Goal: Transaction & Acquisition: Purchase product/service

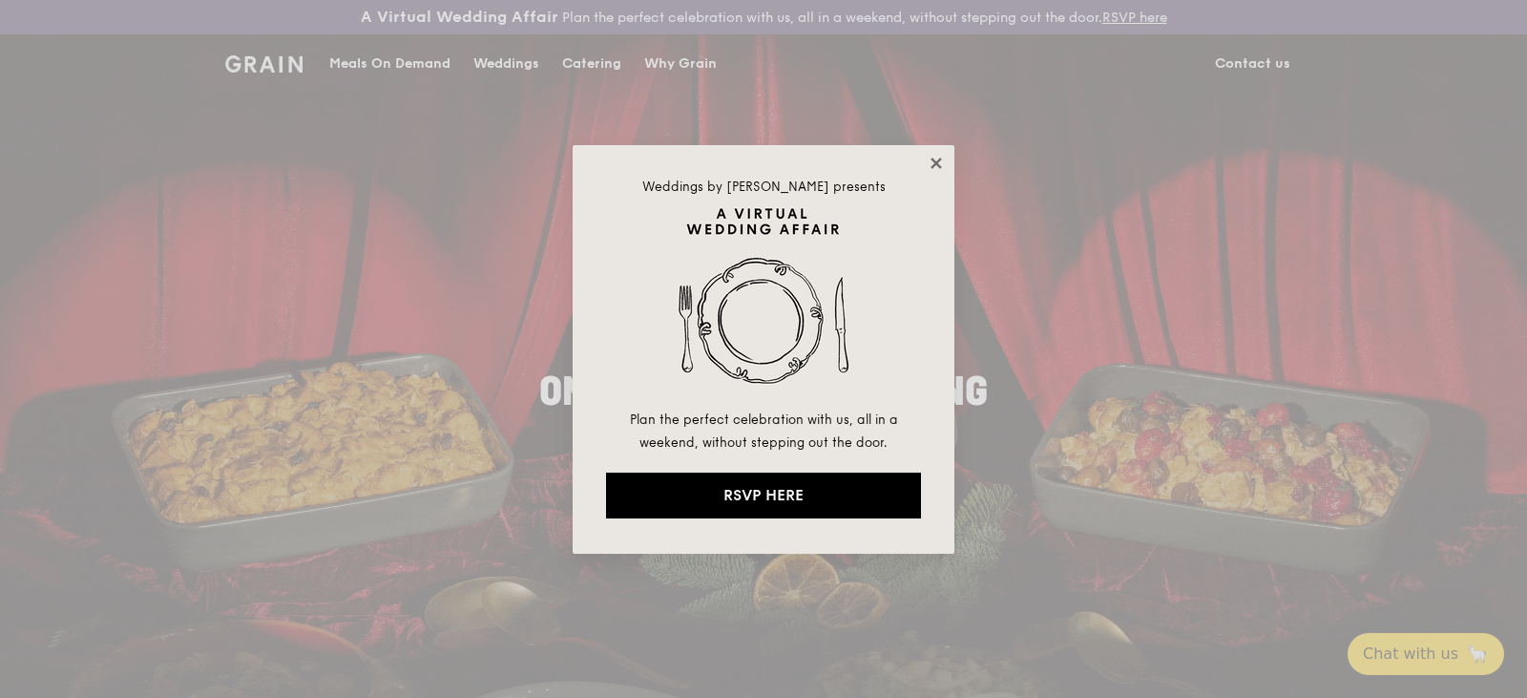
click at [943, 157] on icon at bounding box center [936, 163] width 17 height 17
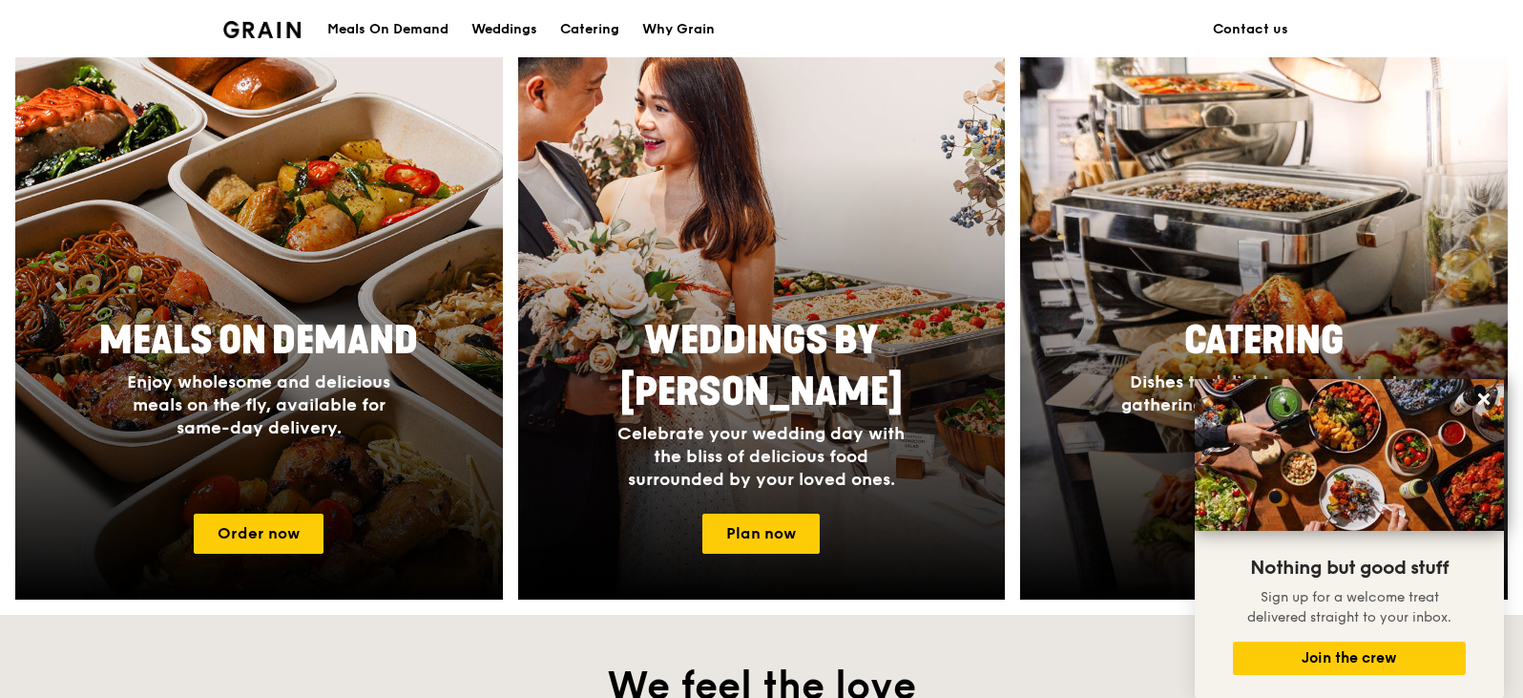
scroll to position [768, 0]
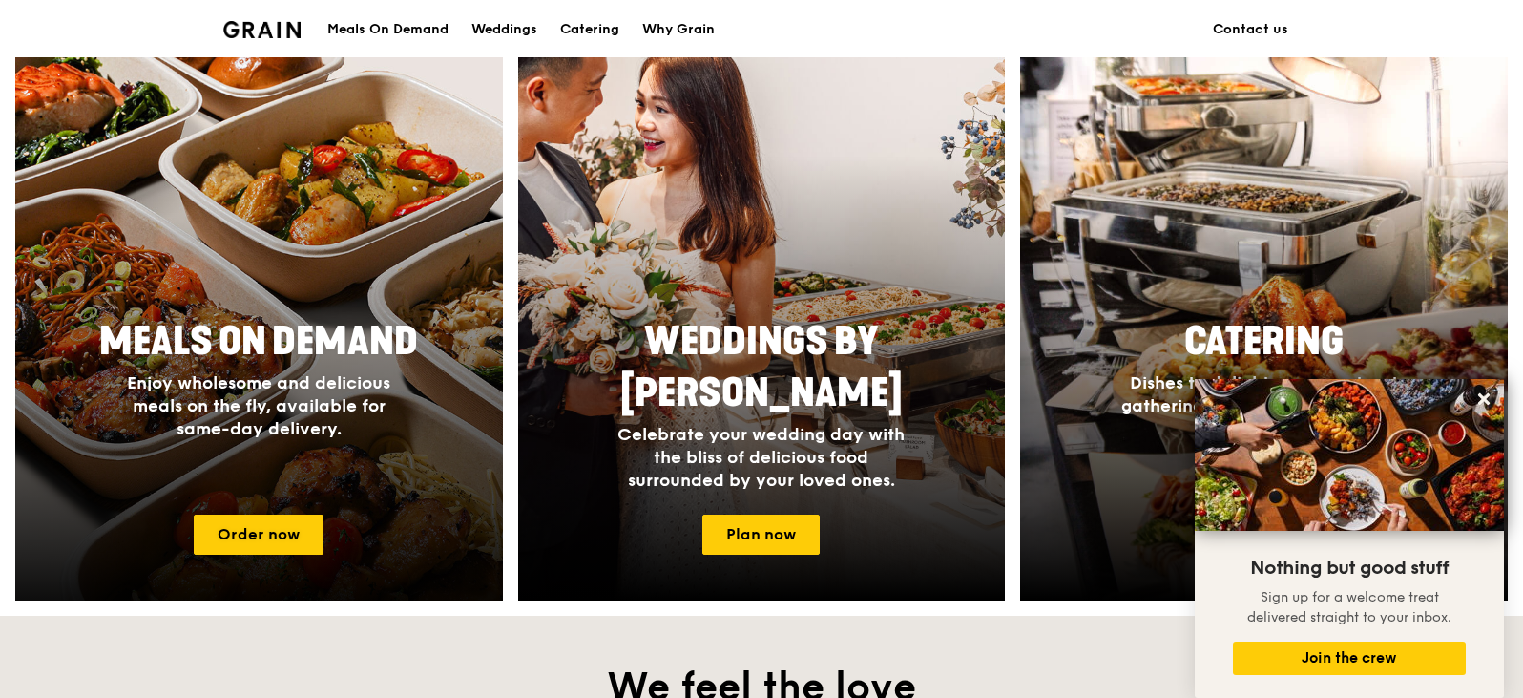
click at [288, 405] on span "Enjoy wholesome and delicious meals on the fly, available for same-day delivery." at bounding box center [258, 405] width 263 height 67
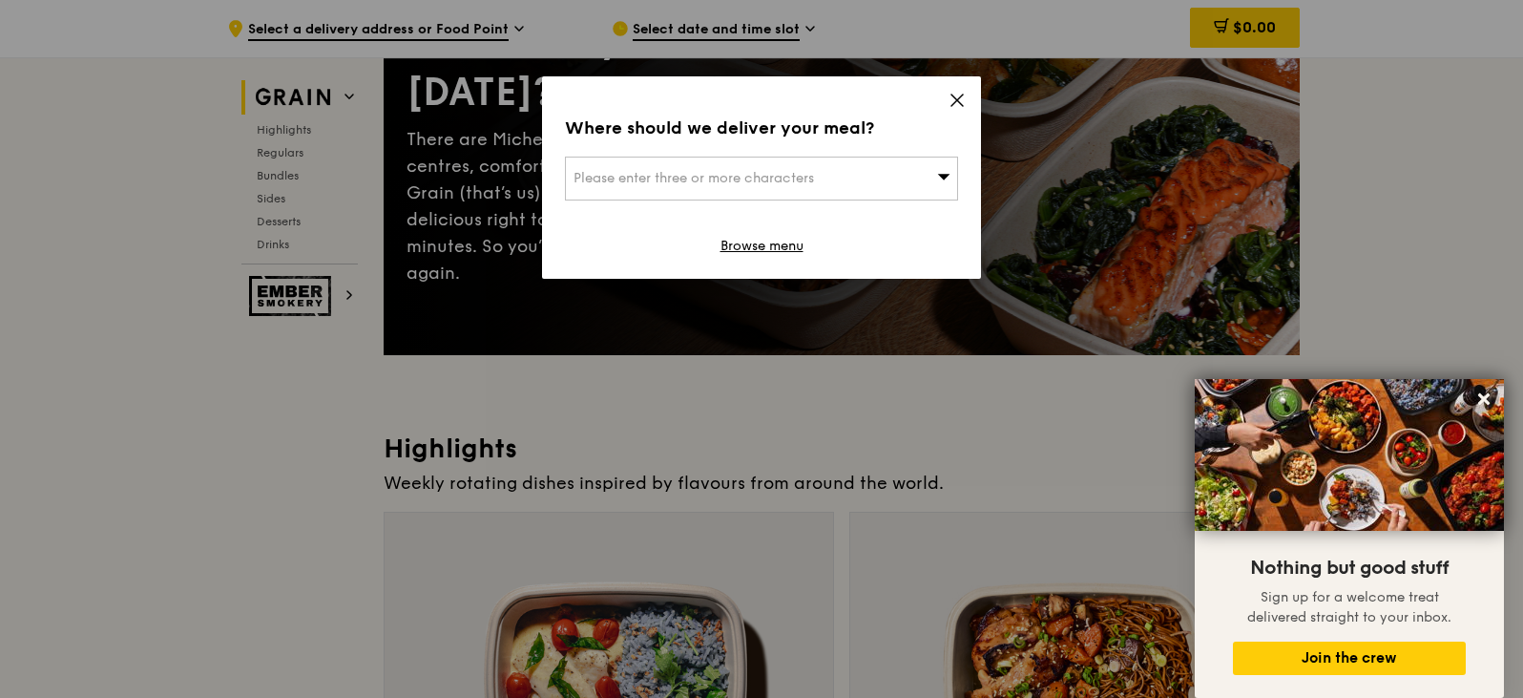
scroll to position [272, 0]
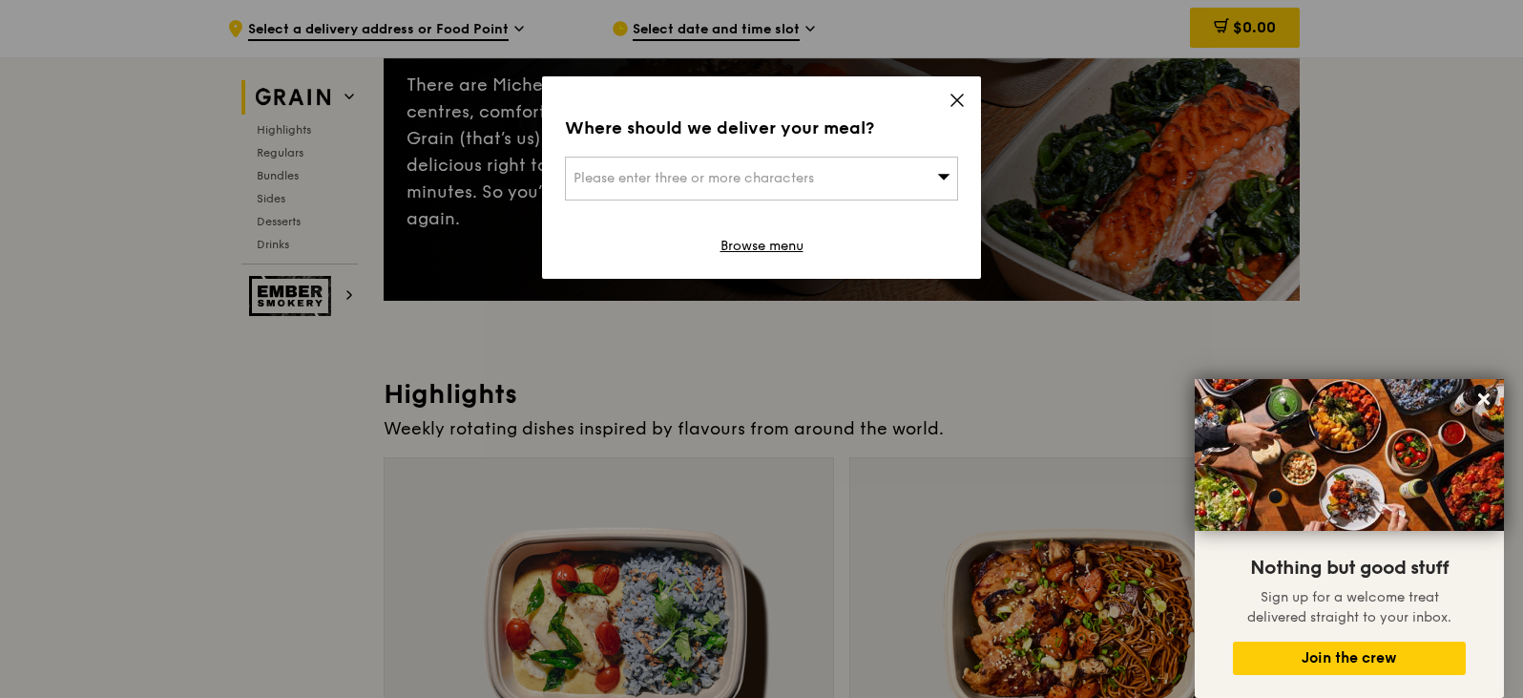
click at [955, 95] on icon at bounding box center [957, 100] width 17 height 17
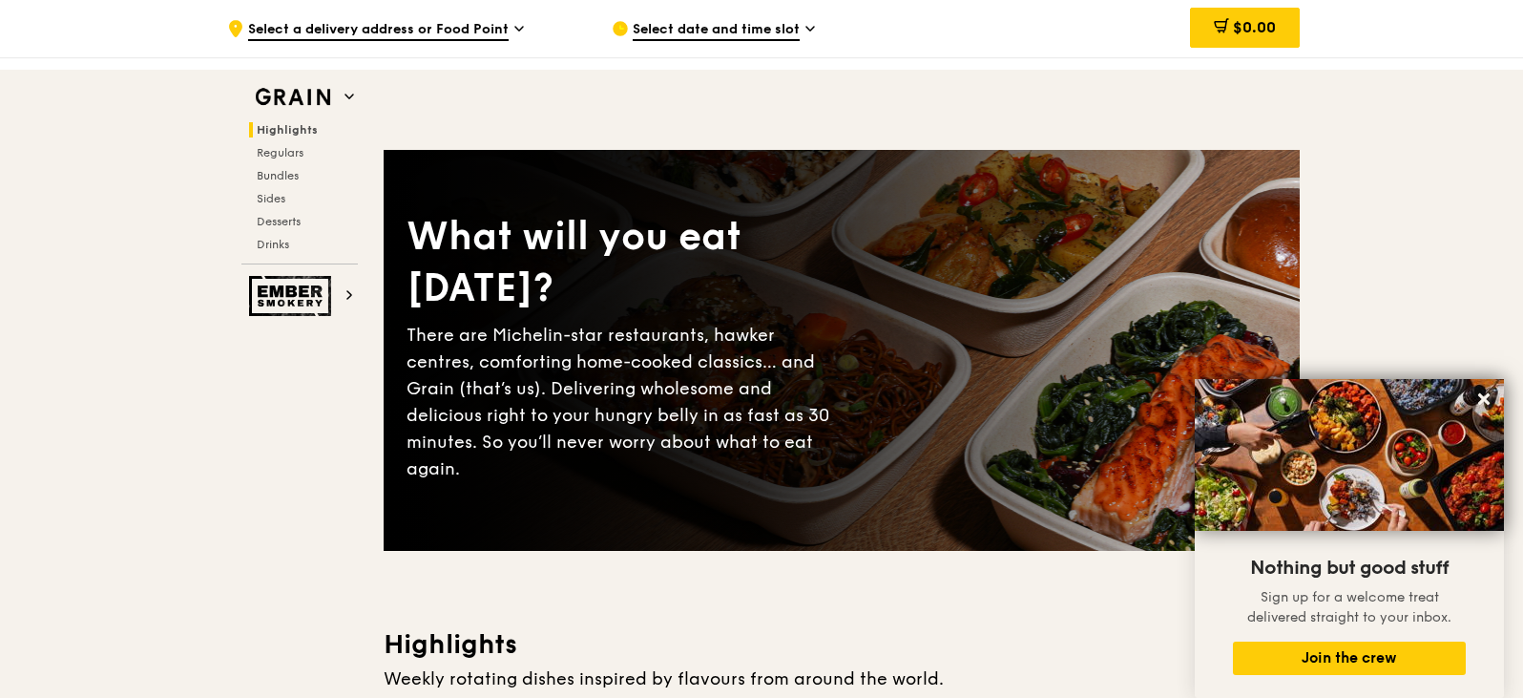
scroll to position [0, 0]
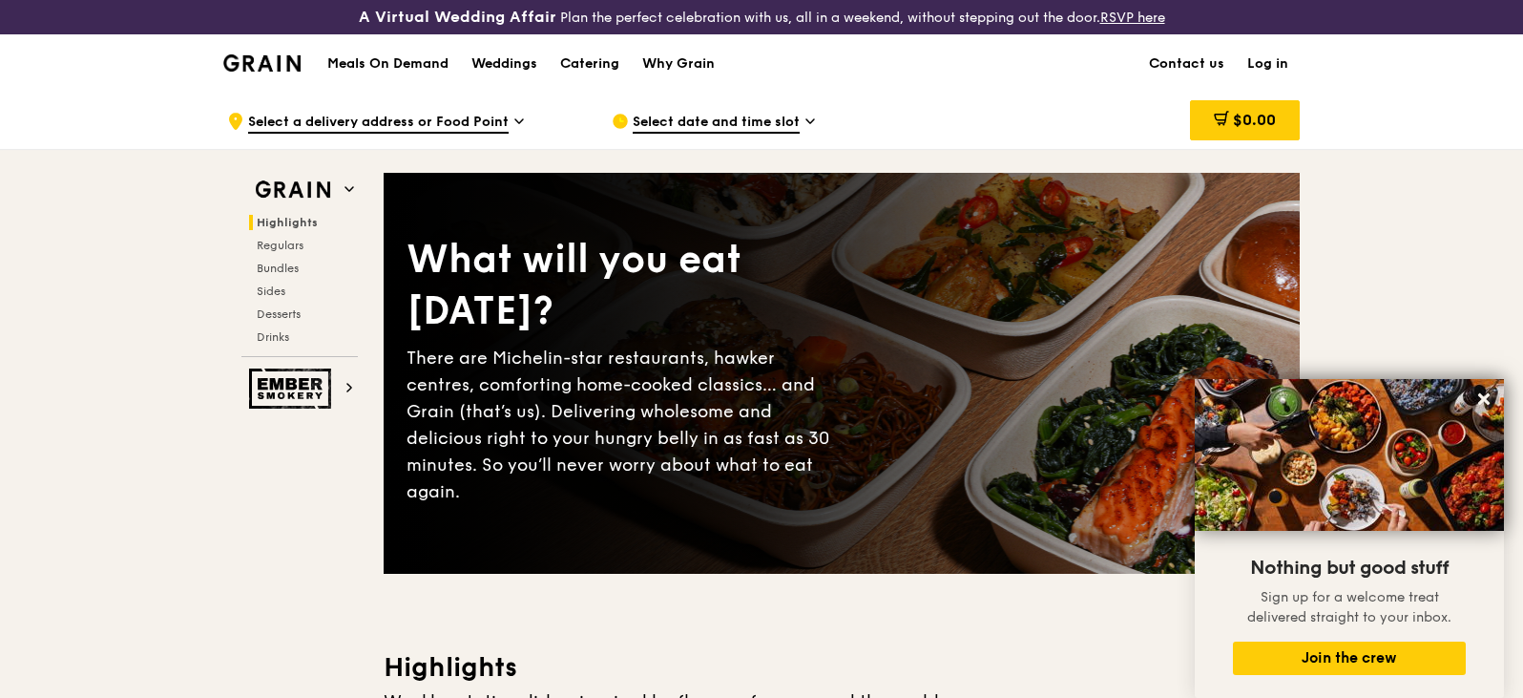
drag, startPoint x: 698, startPoint y: 73, endPoint x: 971, endPoint y: 80, distance: 273.0
click at [971, 80] on div "Meals On Demand Weddings Catering Why Grain Contact us Log in" at bounding box center [761, 63] width 1077 height 58
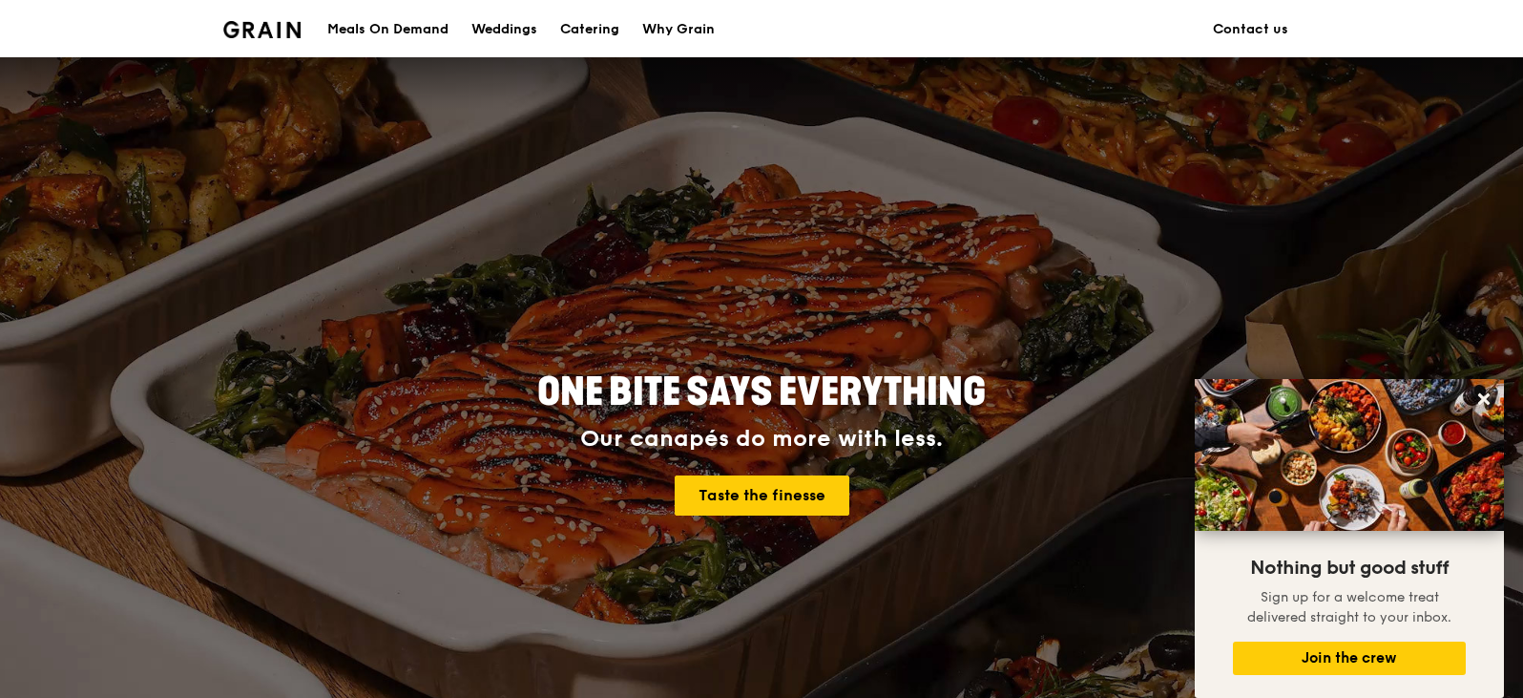
scroll to position [178, 0]
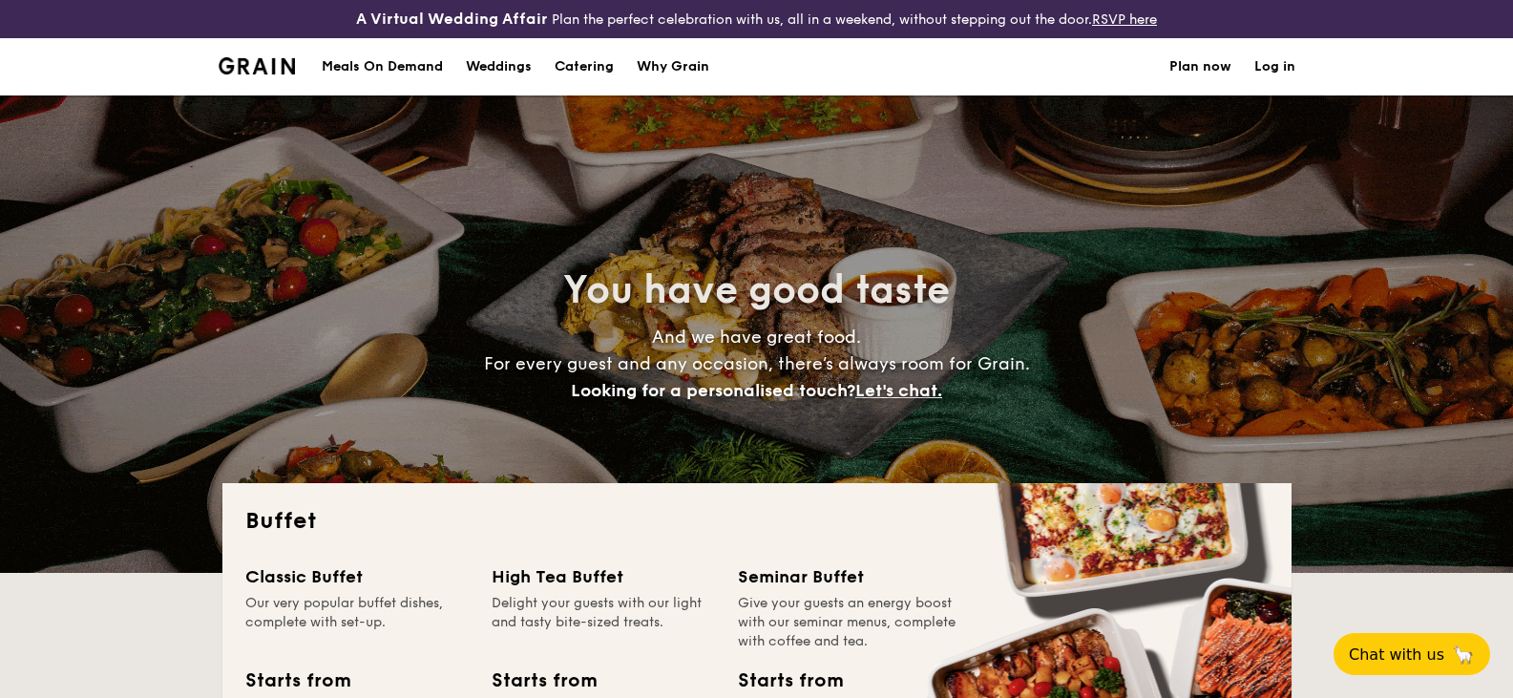
select select
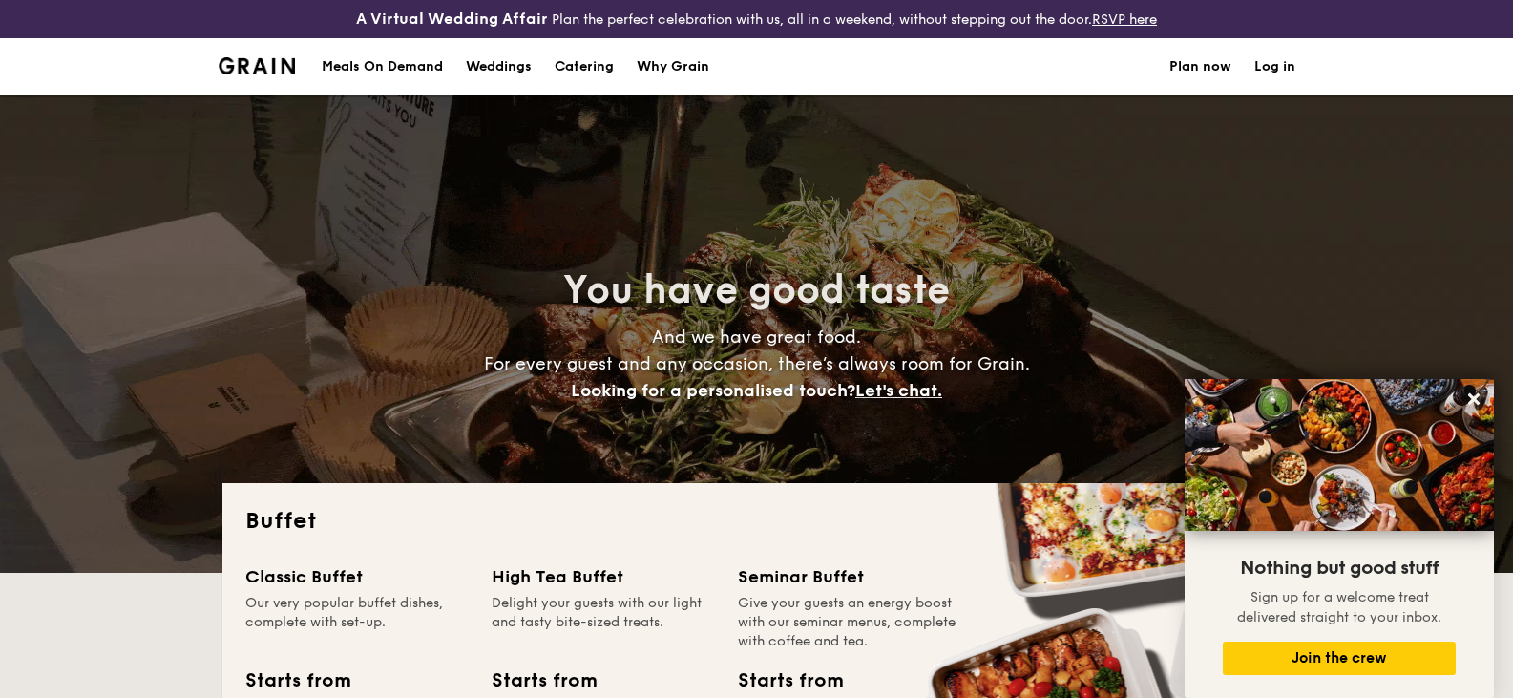
click at [371, 73] on div "Meals On Demand" at bounding box center [382, 66] width 121 height 57
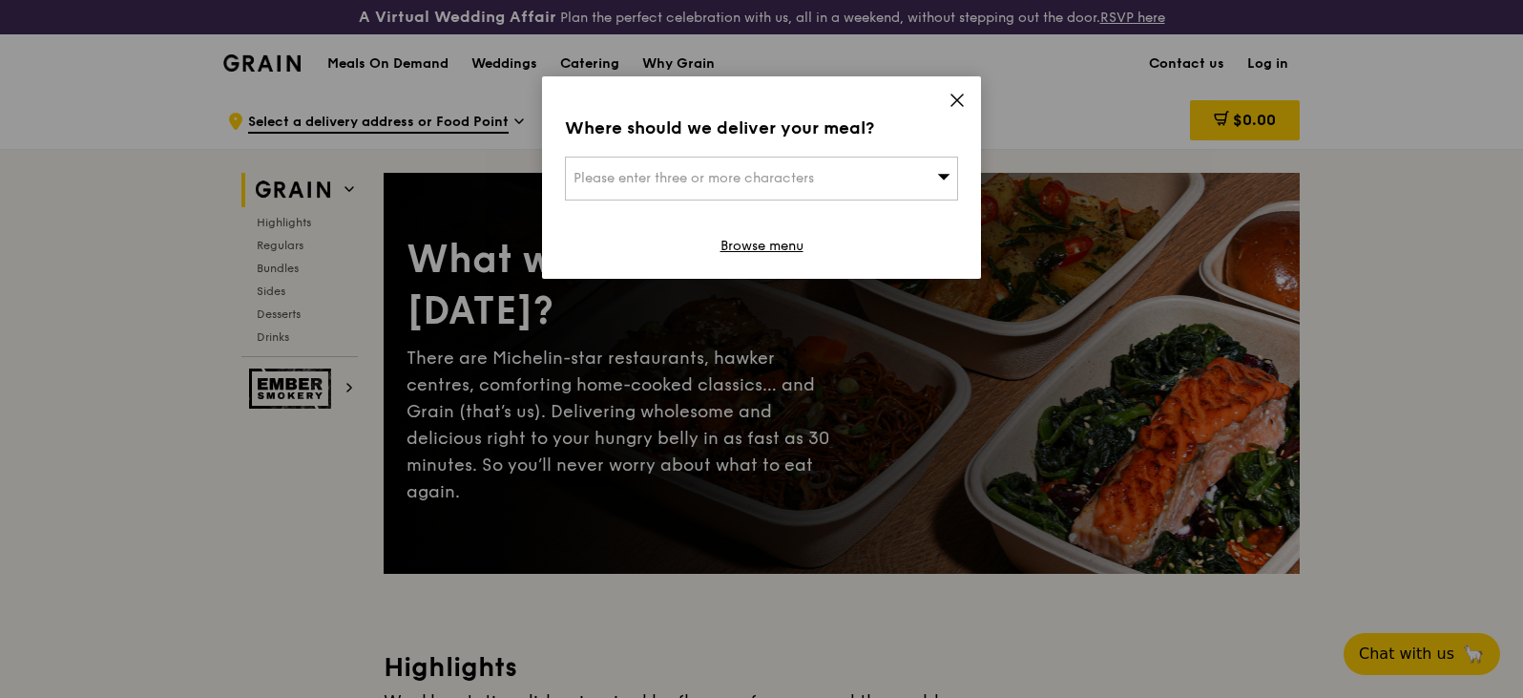
click at [957, 103] on icon at bounding box center [957, 100] width 17 height 17
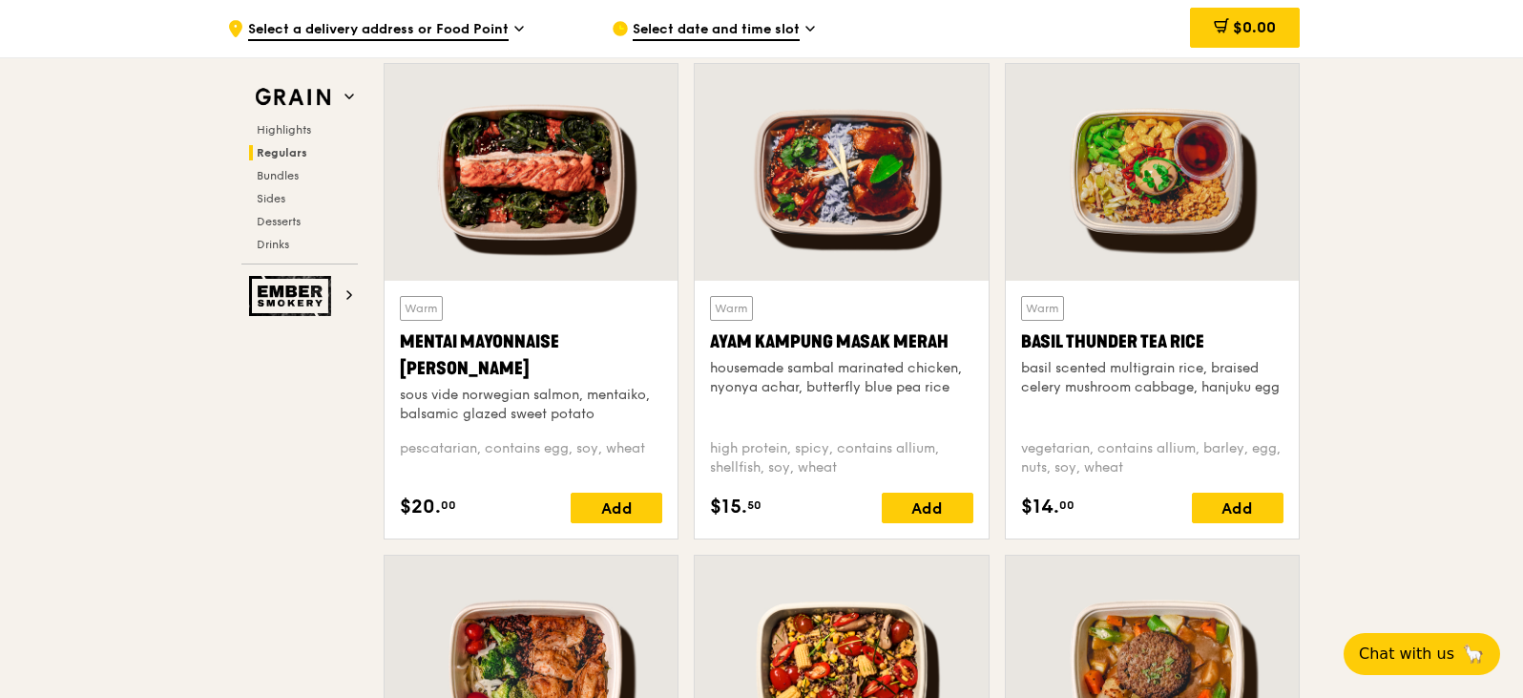
scroll to position [2195, 0]
